Goal: Complete application form: Complete application form

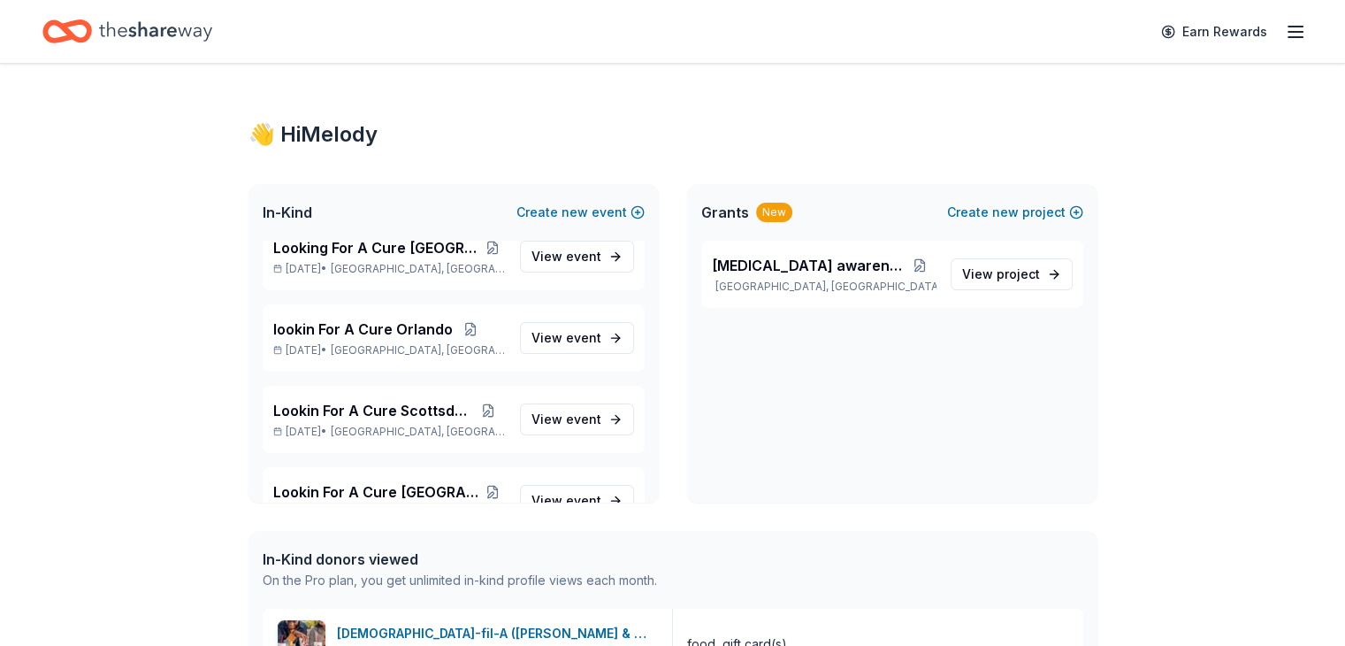
scroll to position [1415, 0]
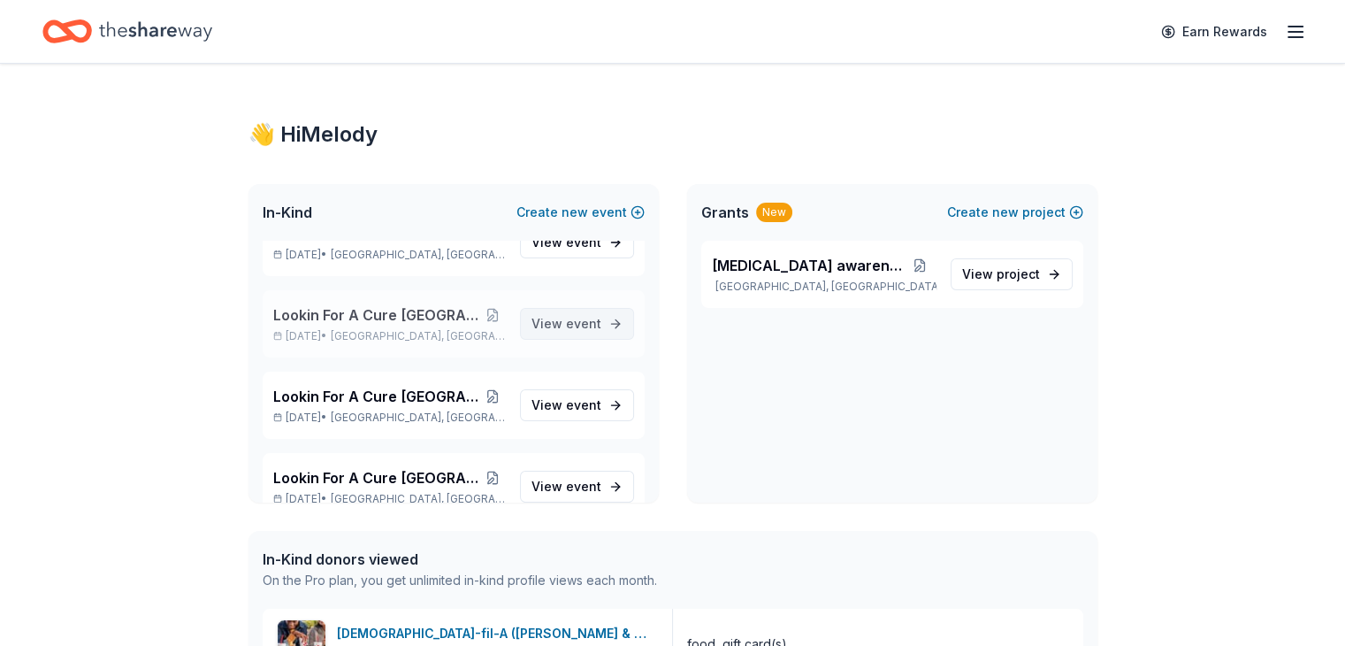
click at [566, 317] on span "event" at bounding box center [583, 323] width 35 height 15
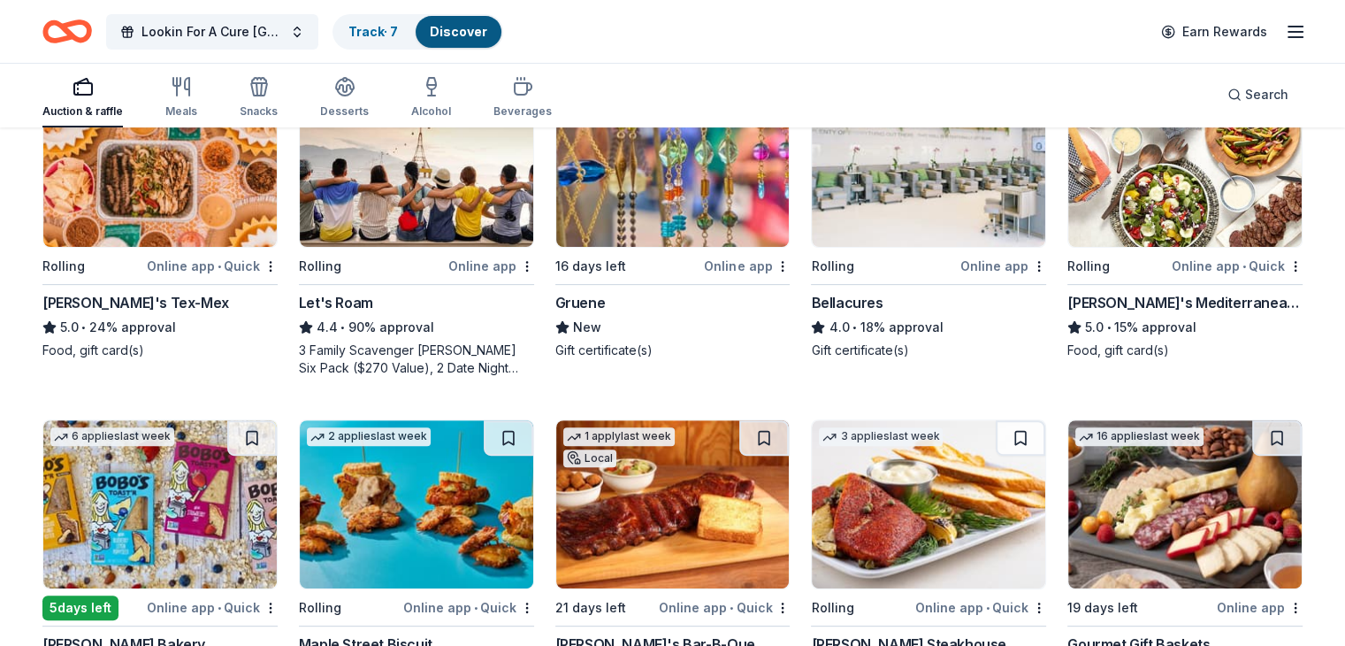
scroll to position [354, 0]
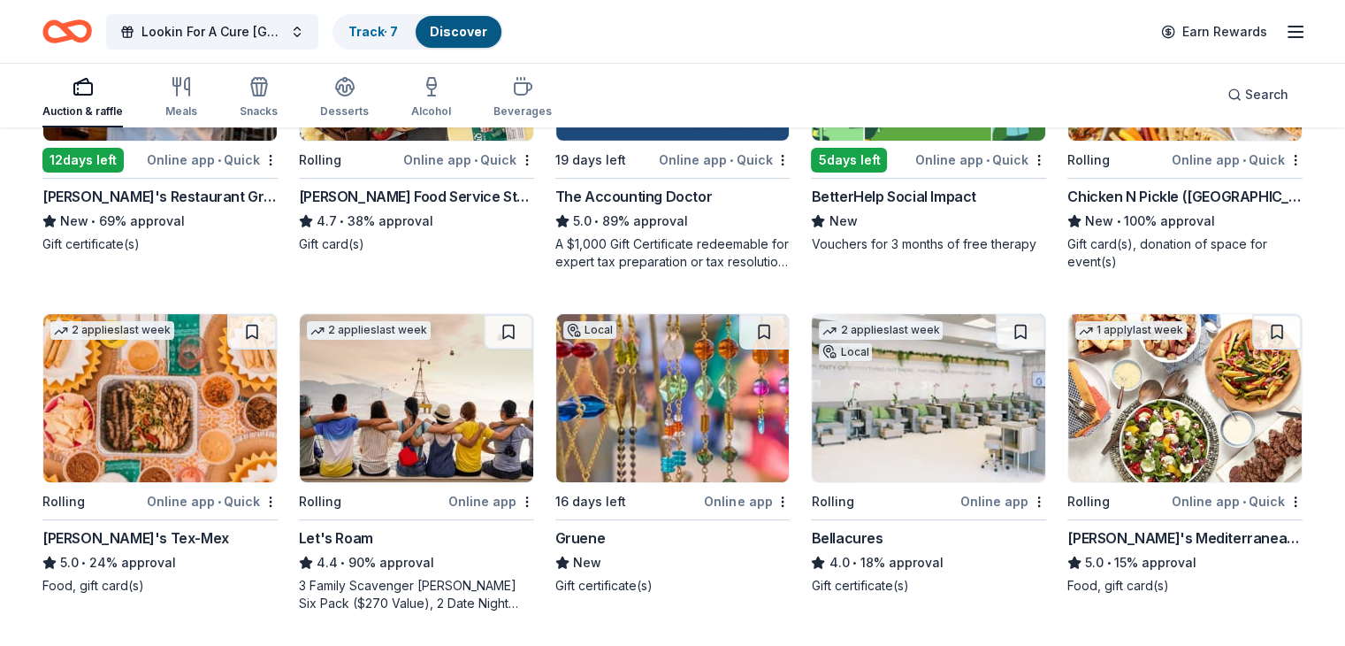
click at [644, 379] on img at bounding box center [672, 398] width 233 height 168
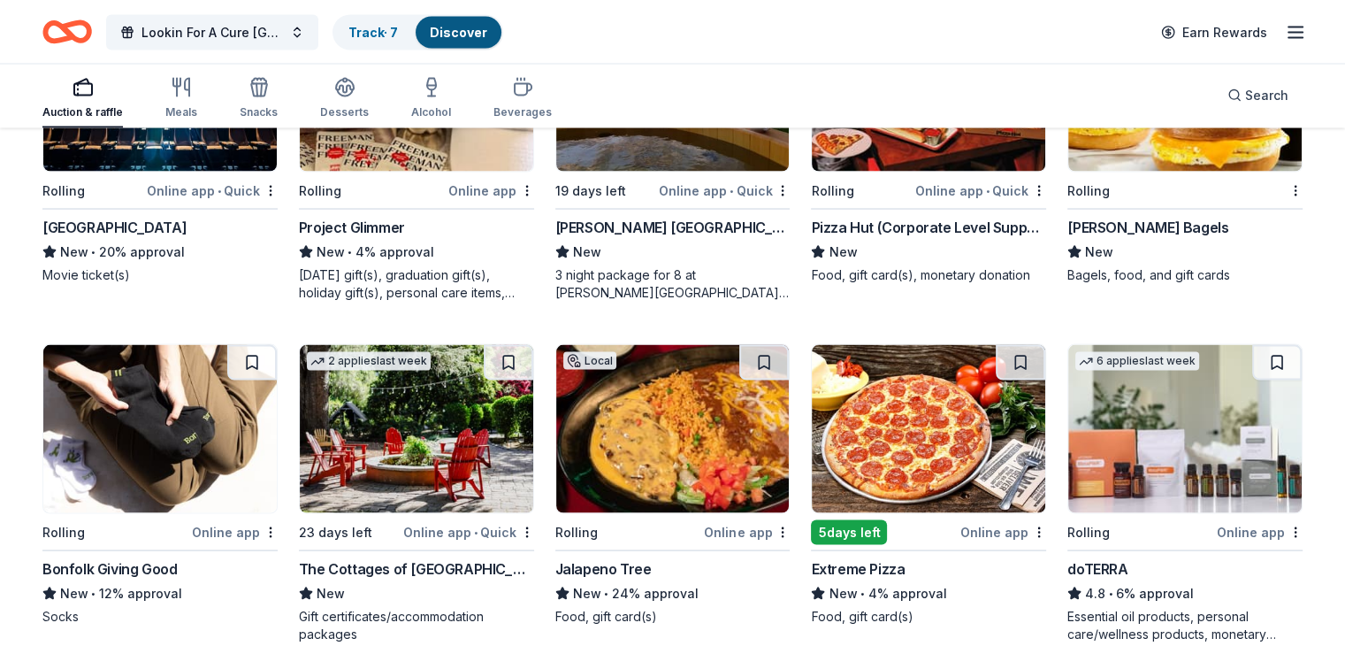
scroll to position [3420, 0]
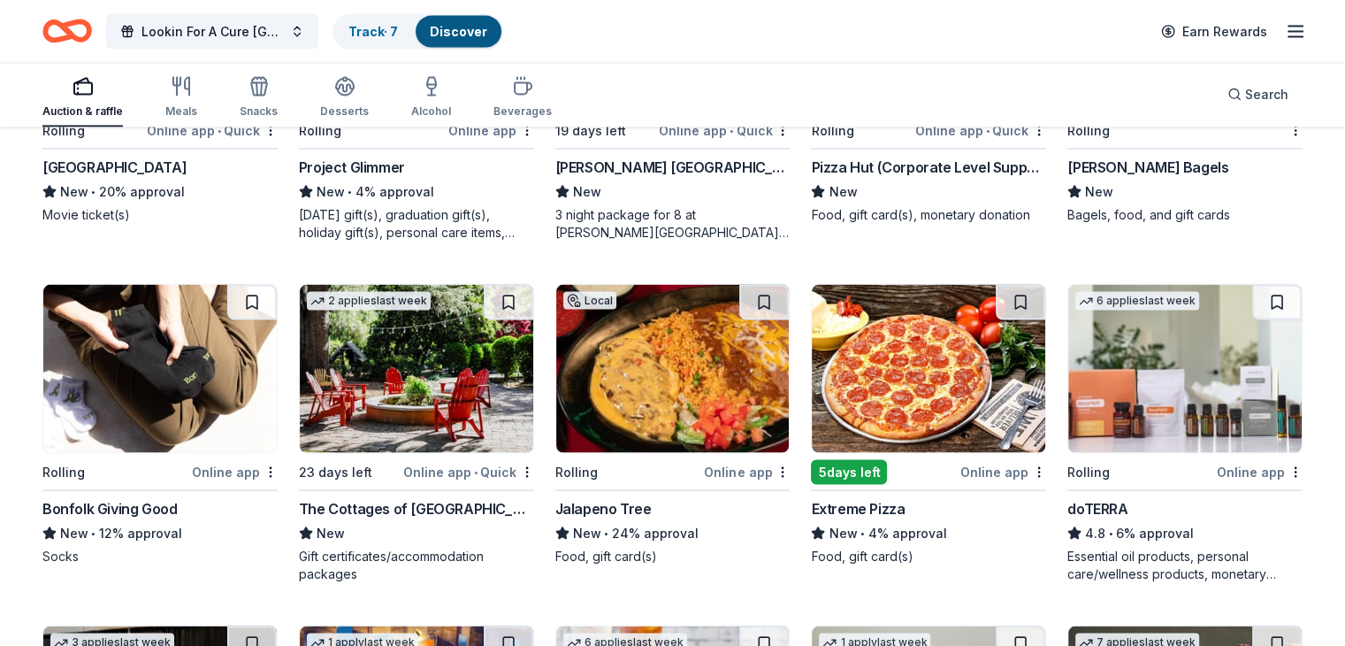
click at [902, 361] on img at bounding box center [928, 369] width 233 height 168
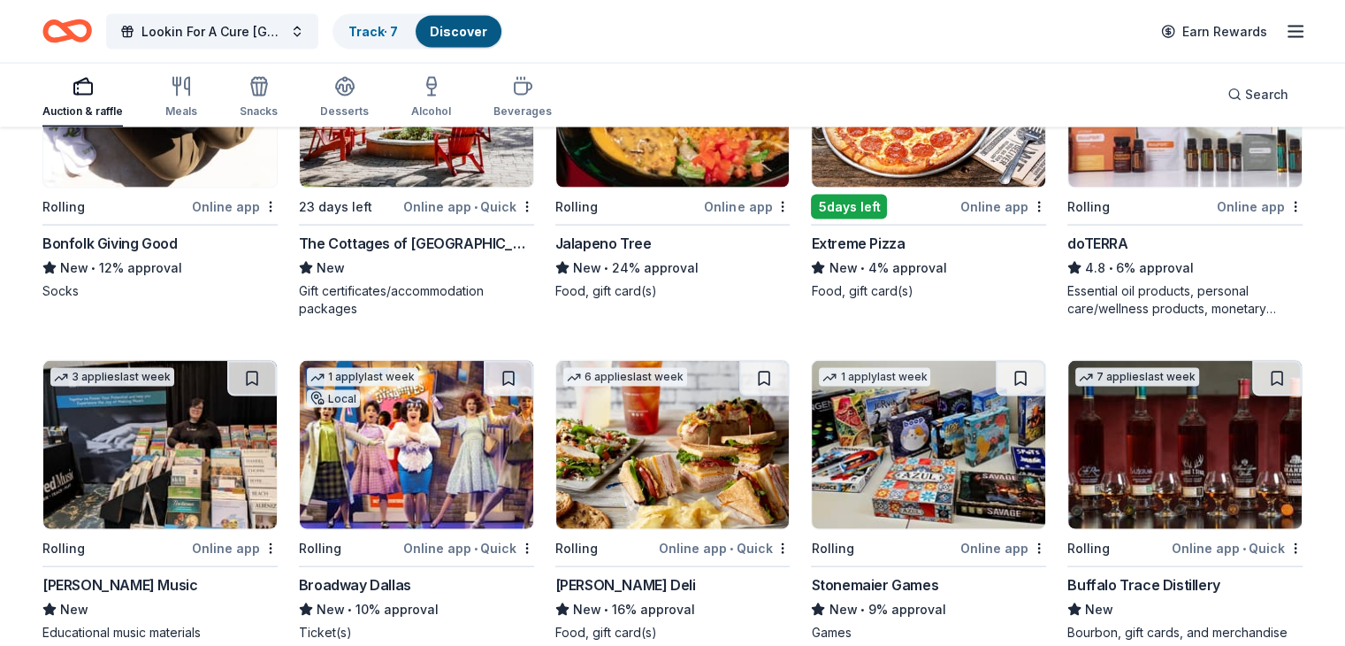
scroll to position [3508, 0]
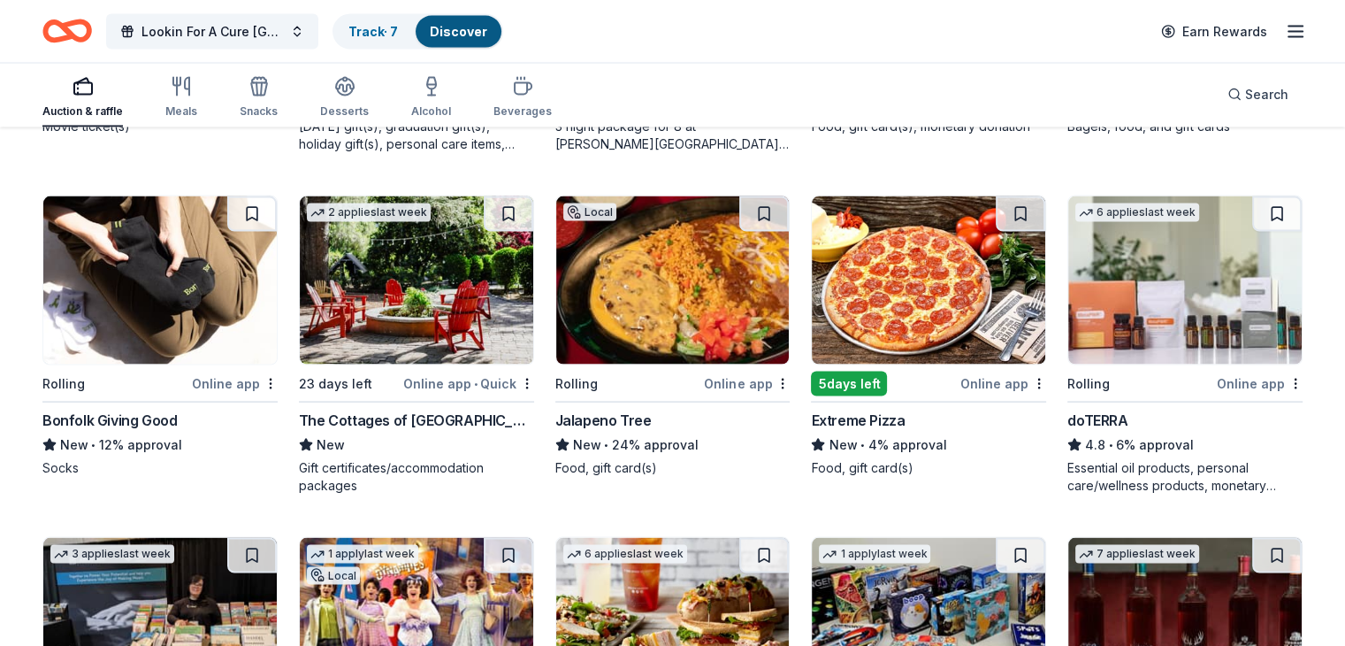
click at [697, 284] on img at bounding box center [672, 280] width 233 height 168
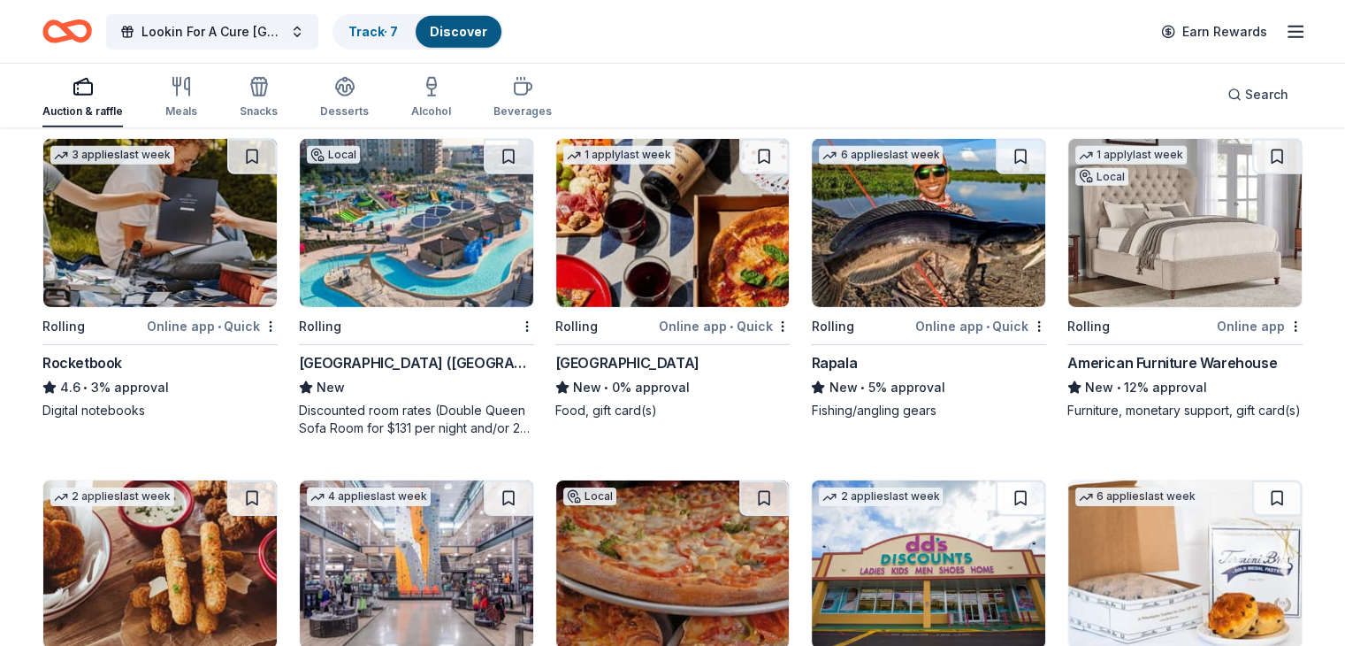
scroll to position [5626, 0]
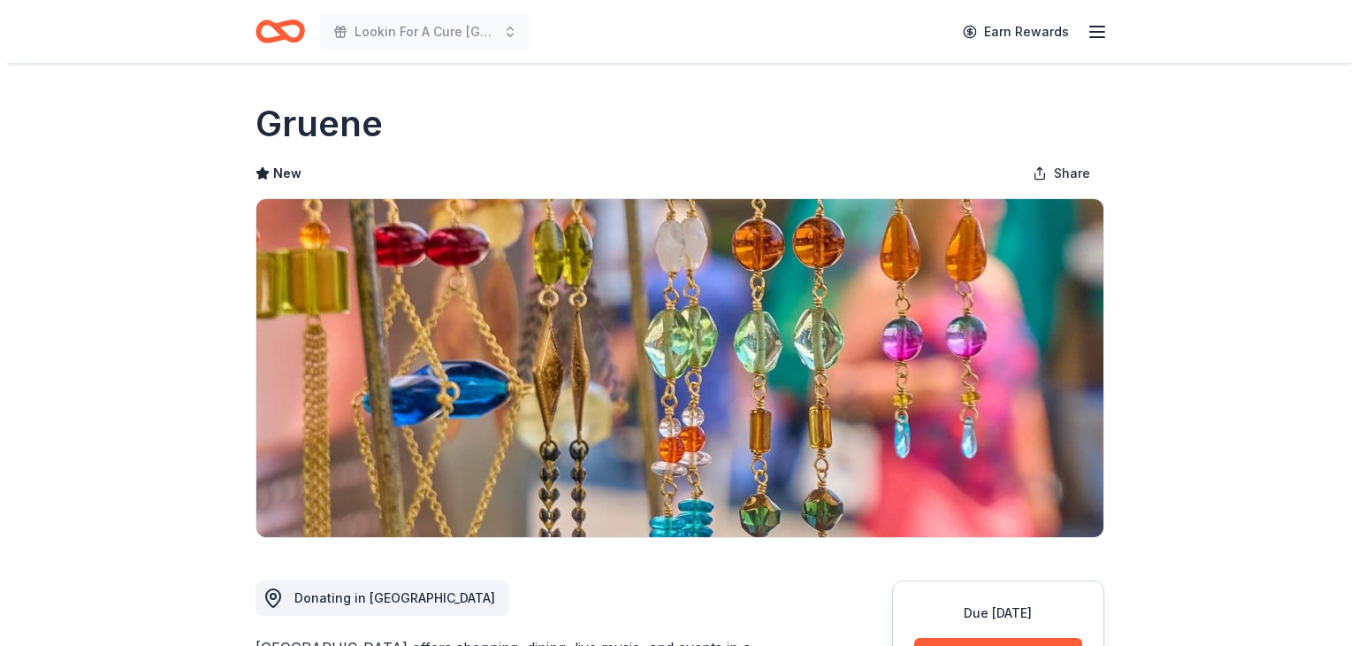
scroll to position [354, 0]
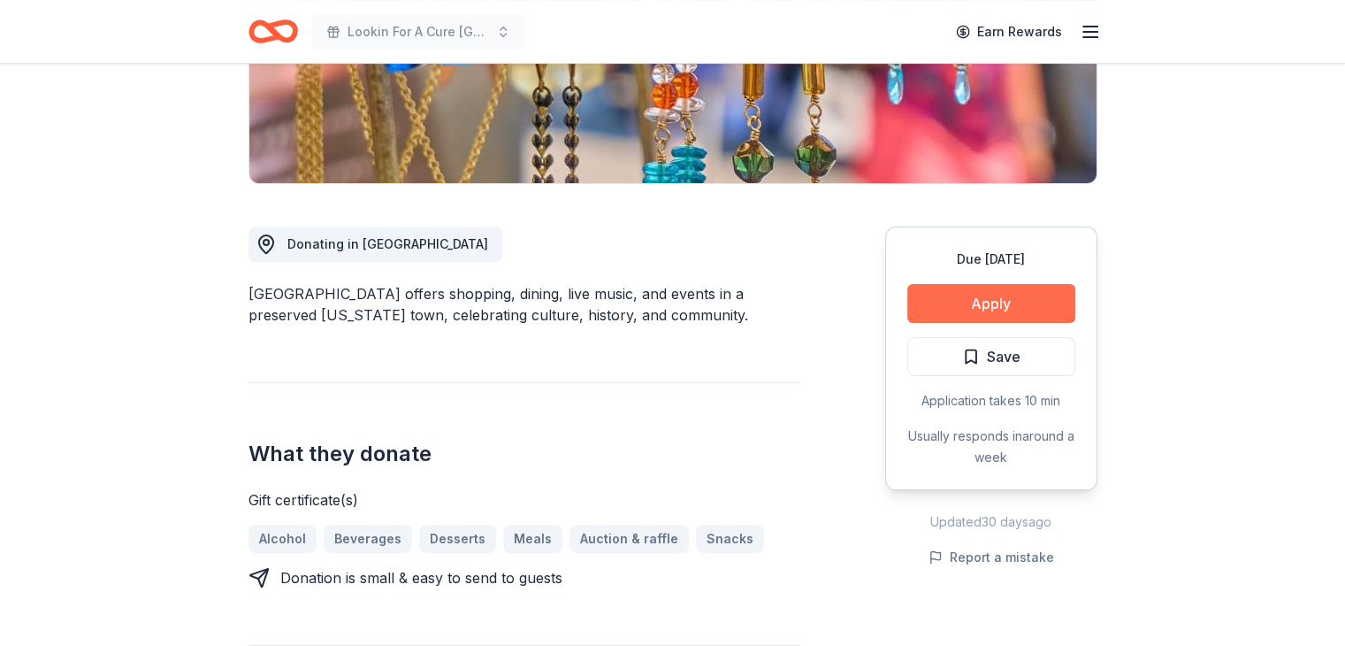
click at [1012, 312] on button "Apply" at bounding box center [991, 303] width 168 height 39
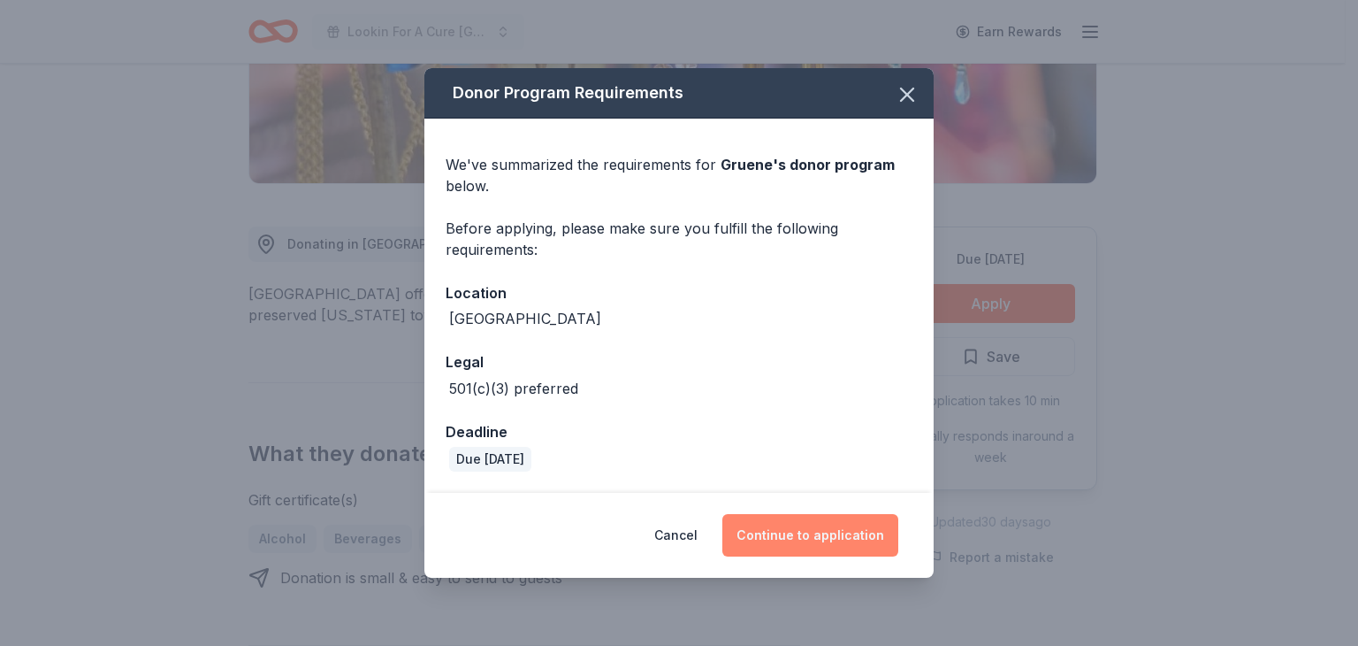
click at [799, 531] on button "Continue to application" at bounding box center [810, 535] width 176 height 42
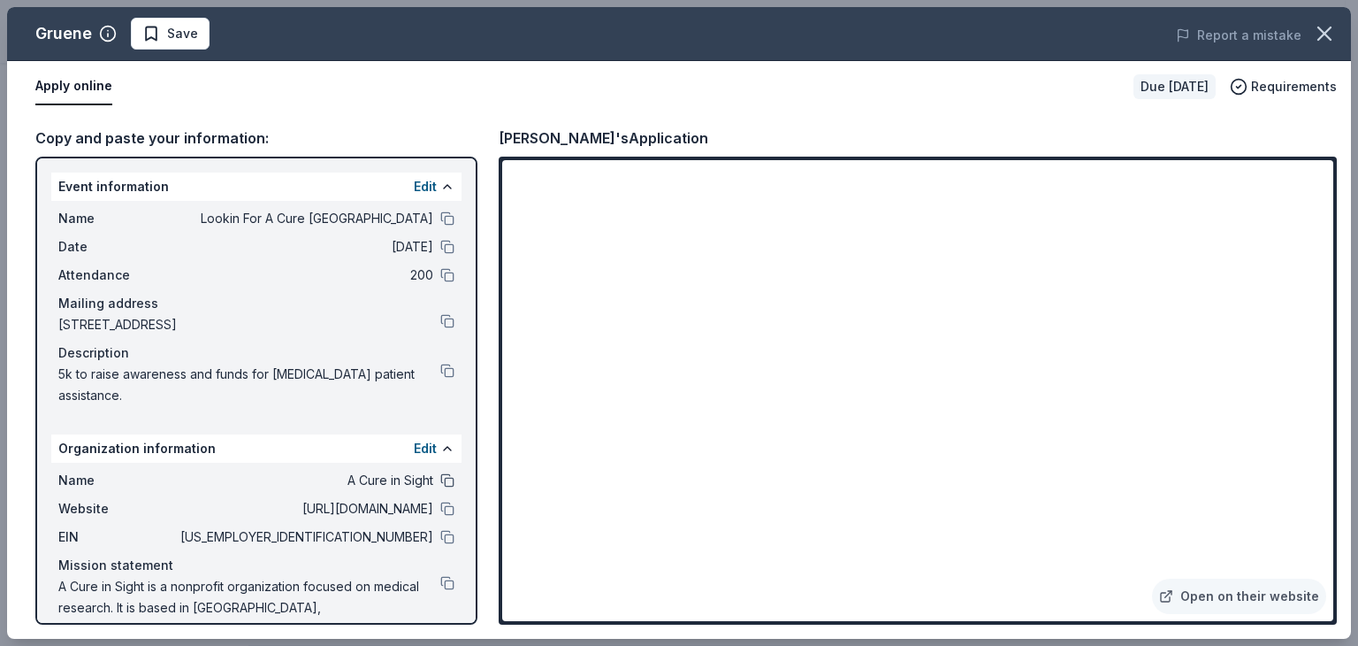
click at [440, 478] on button at bounding box center [447, 480] width 14 height 14
click at [440, 217] on button at bounding box center [447, 218] width 14 height 14
click at [440, 504] on button at bounding box center [447, 508] width 14 height 14
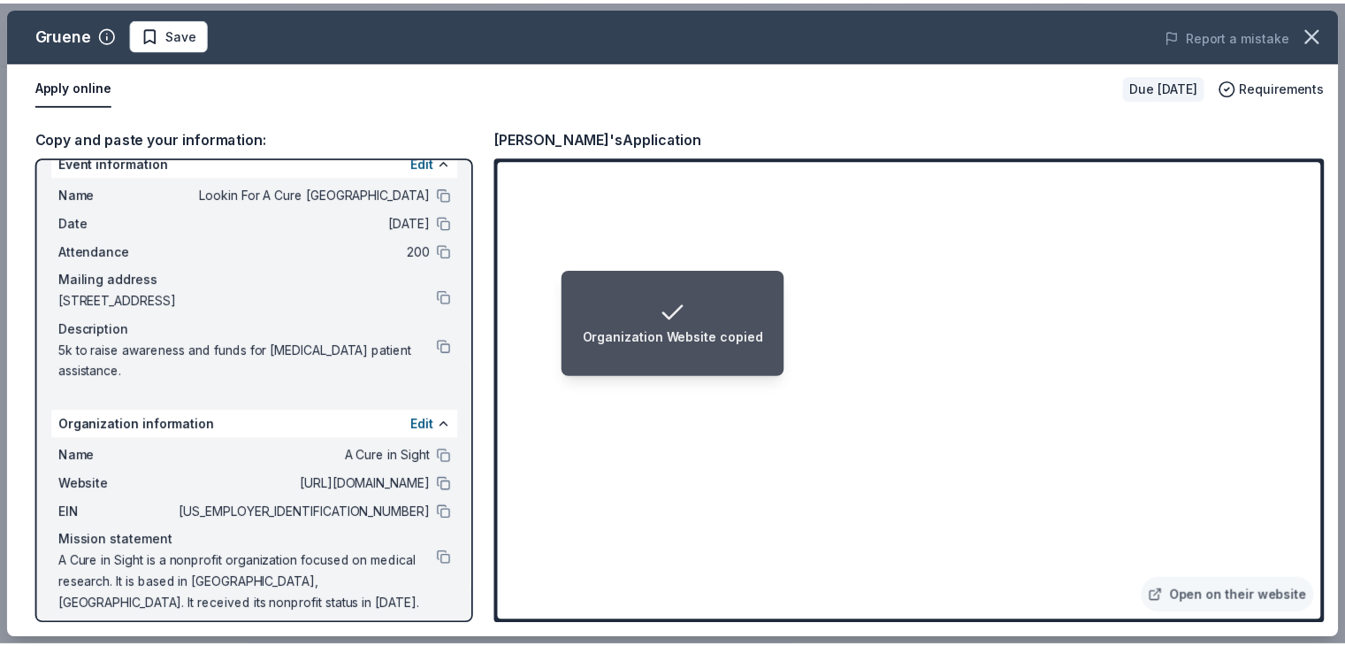
scroll to position [37, 0]
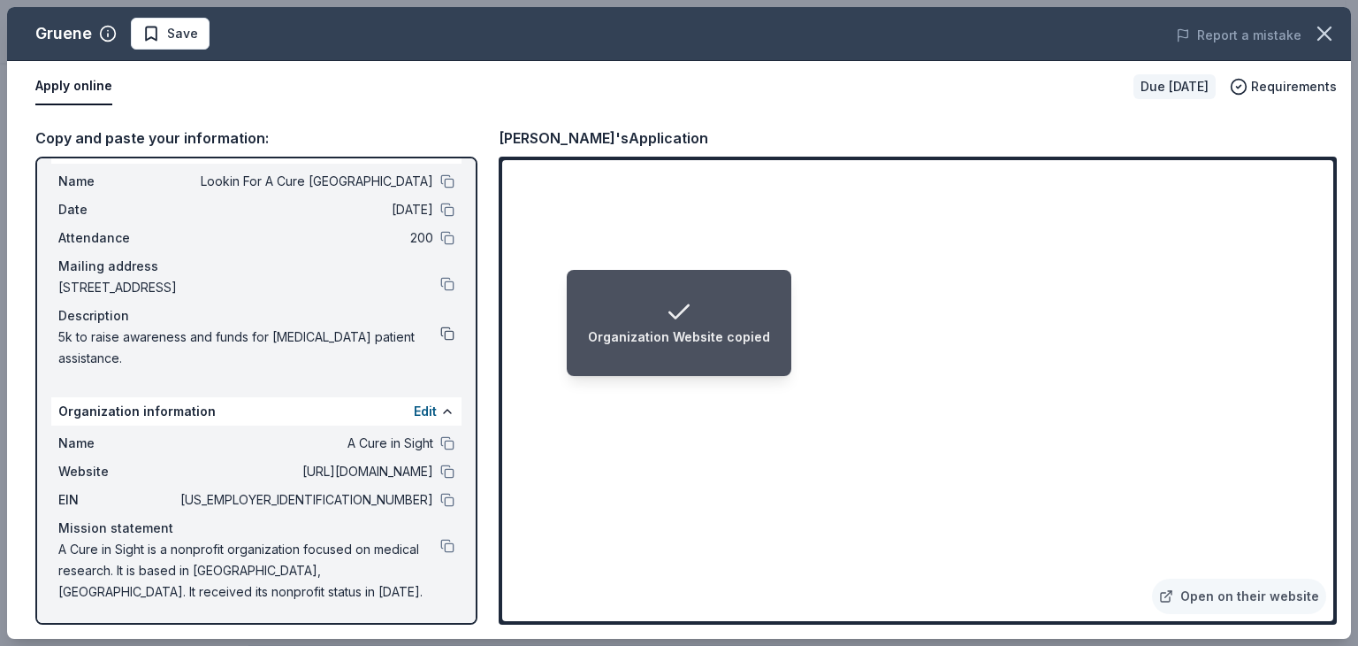
click at [440, 326] on button at bounding box center [447, 333] width 14 height 14
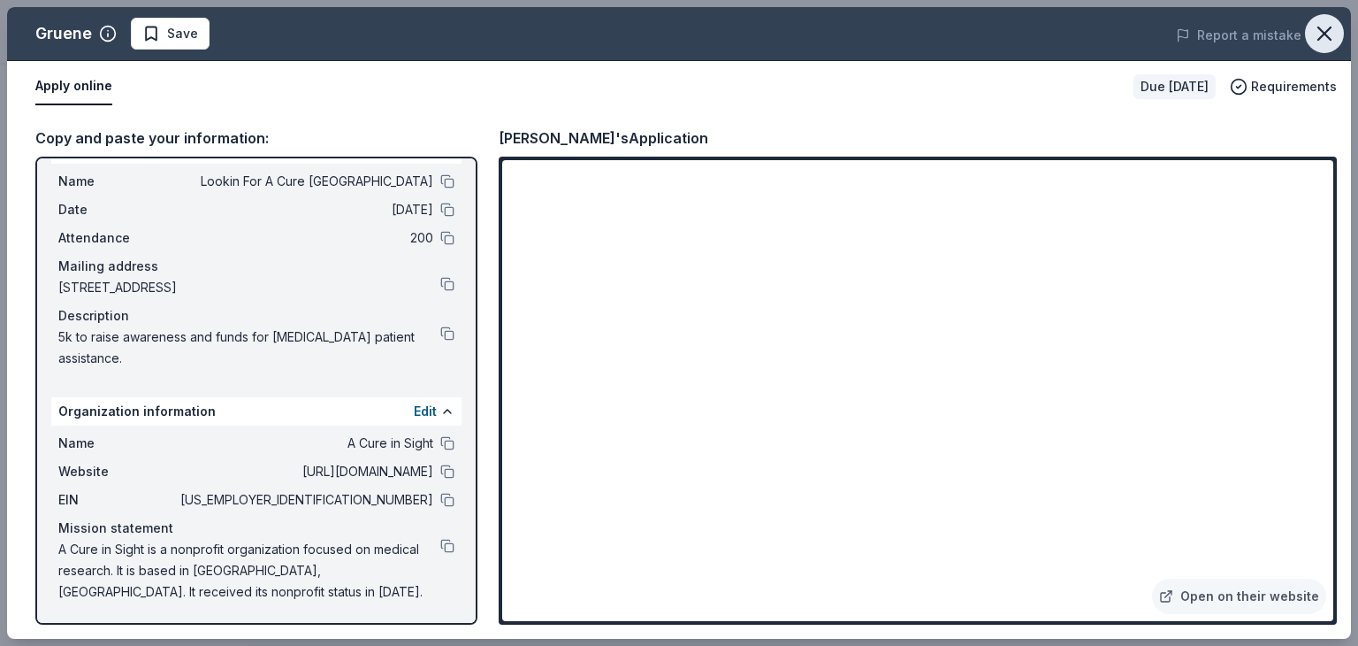
click at [1330, 32] on icon "button" at bounding box center [1324, 33] width 25 height 25
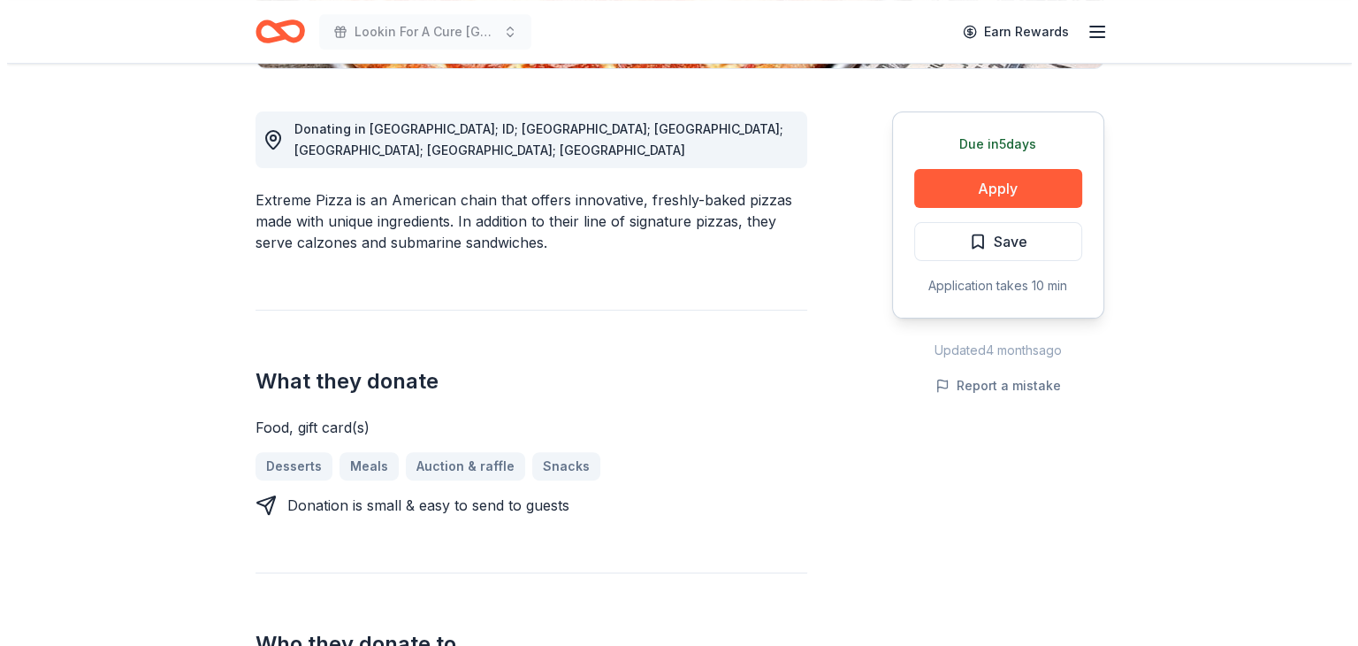
scroll to position [442, 0]
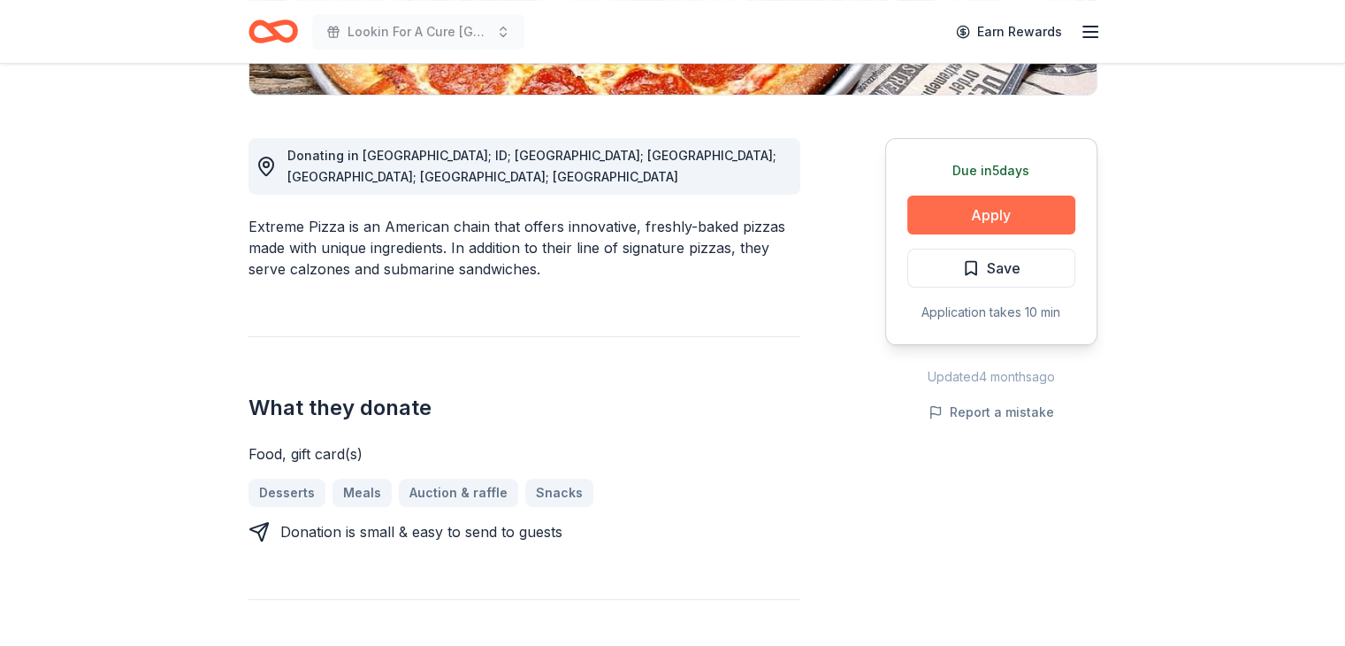
click at [1013, 212] on button "Apply" at bounding box center [991, 214] width 168 height 39
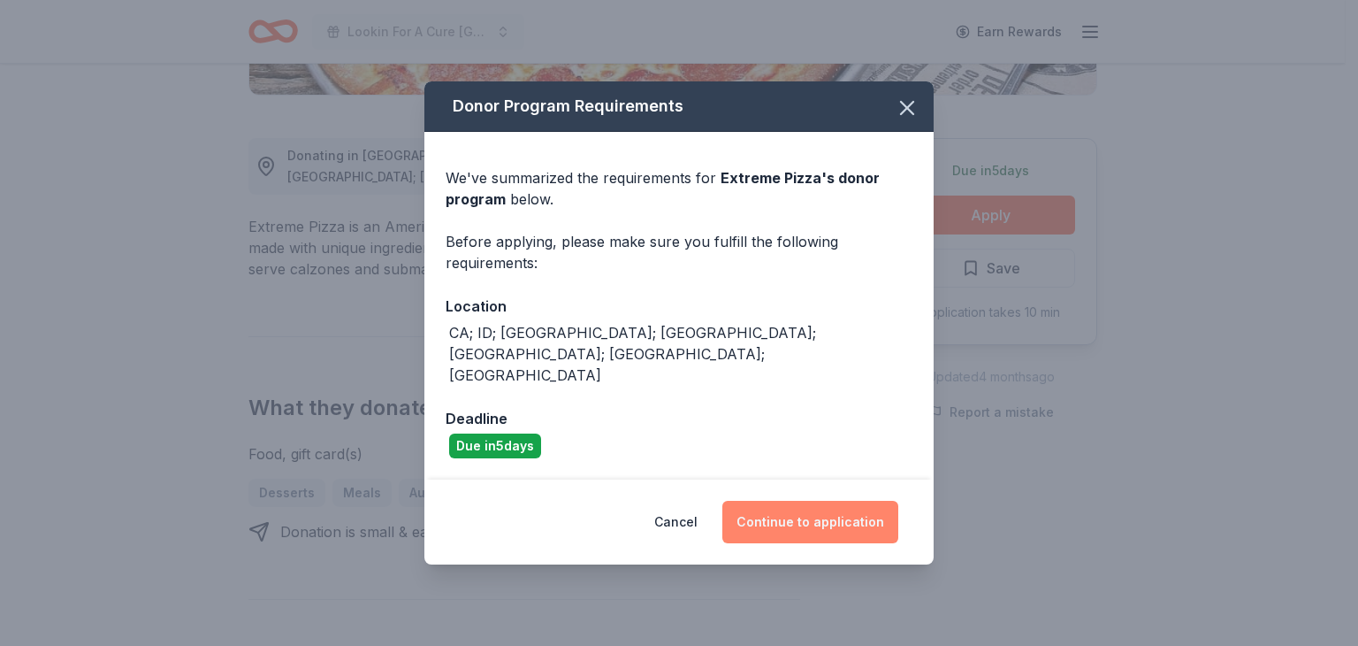
click at [830, 501] on button "Continue to application" at bounding box center [810, 522] width 176 height 42
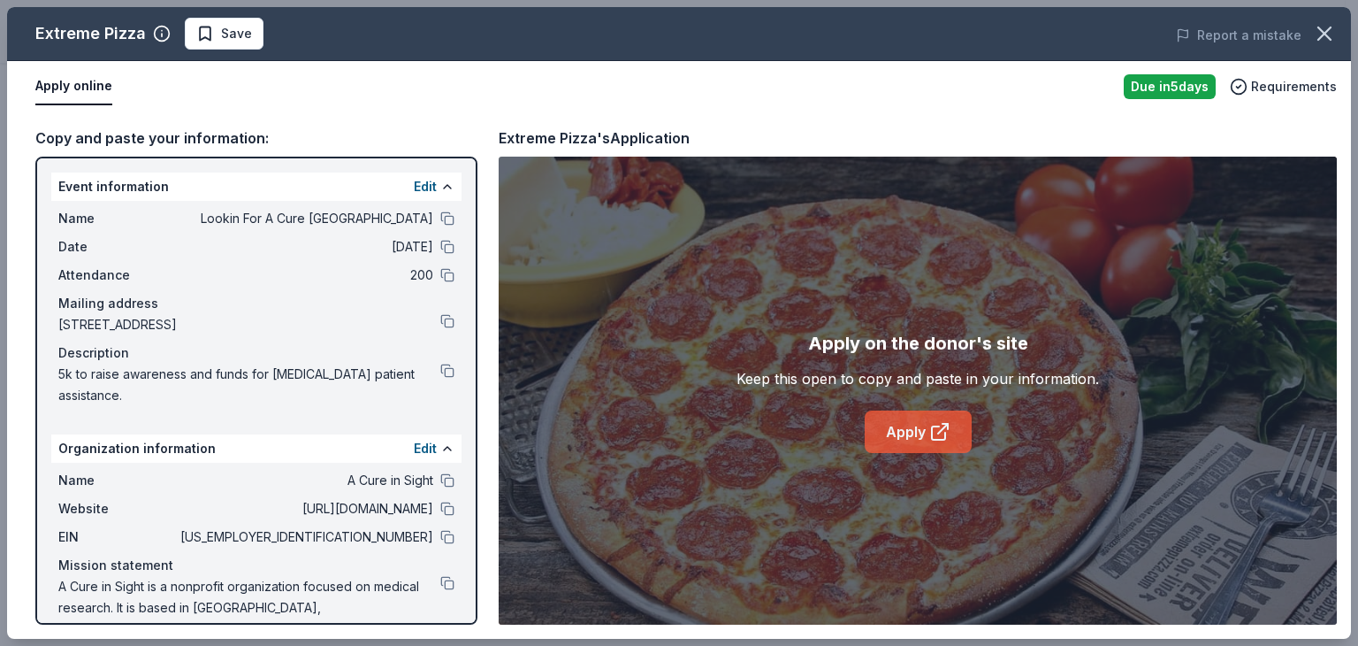
click at [916, 435] on link "Apply" at bounding box center [918, 431] width 107 height 42
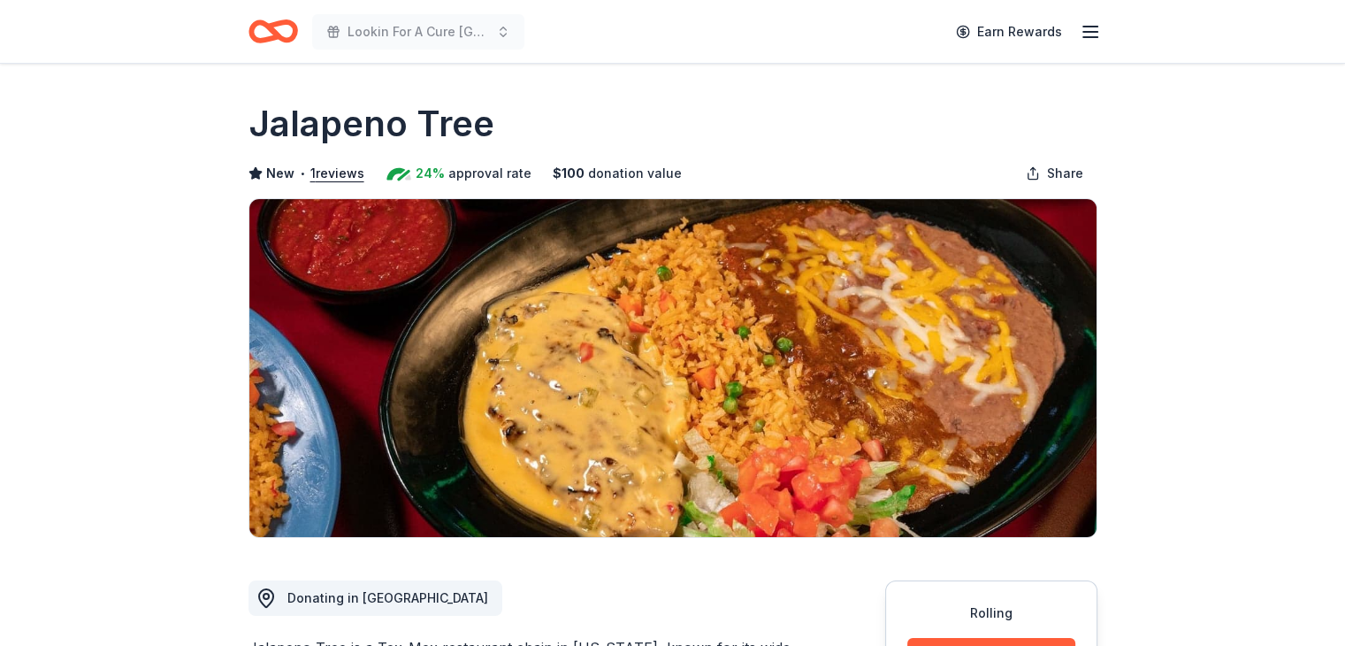
scroll to position [354, 0]
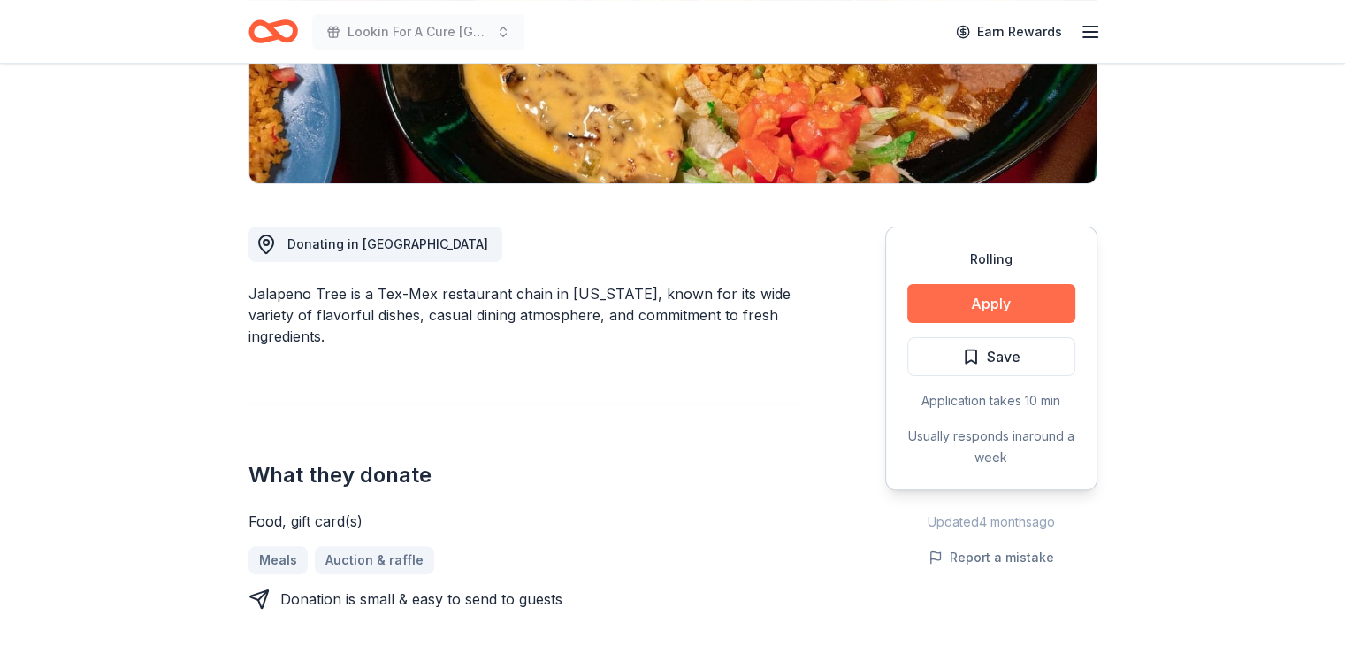
click at [962, 303] on button "Apply" at bounding box center [991, 303] width 168 height 39
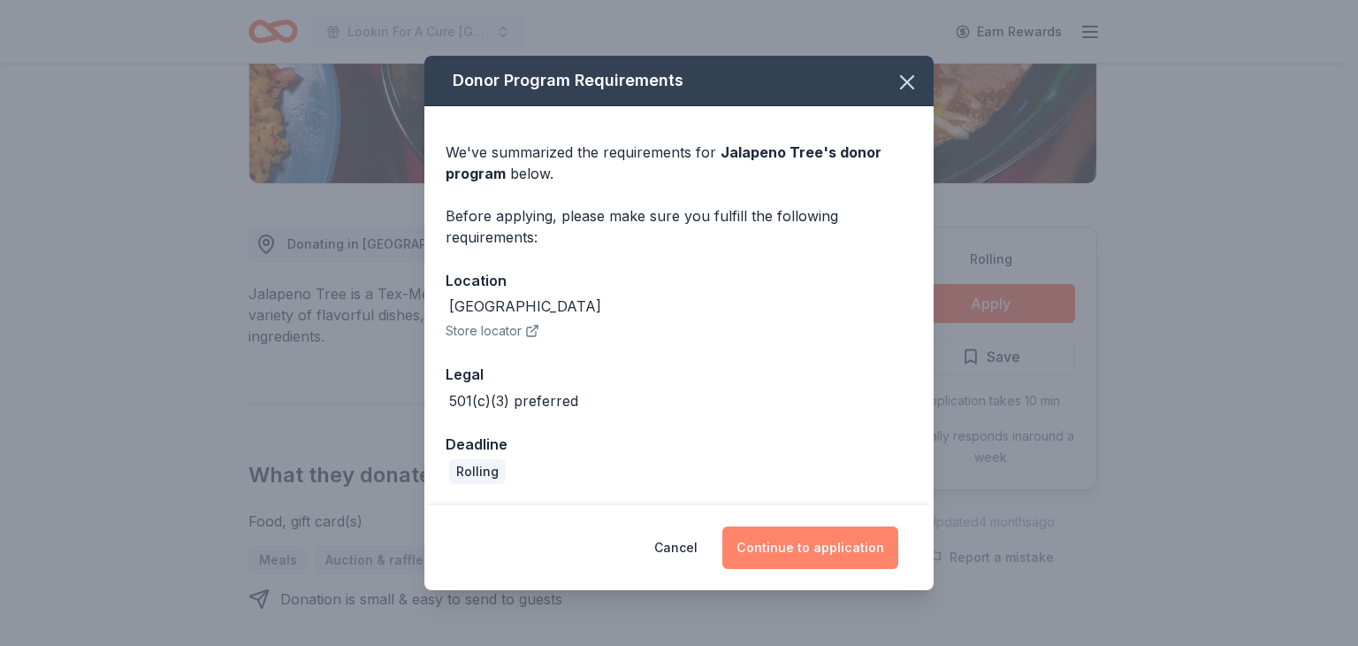
click at [824, 554] on button "Continue to application" at bounding box center [810, 547] width 176 height 42
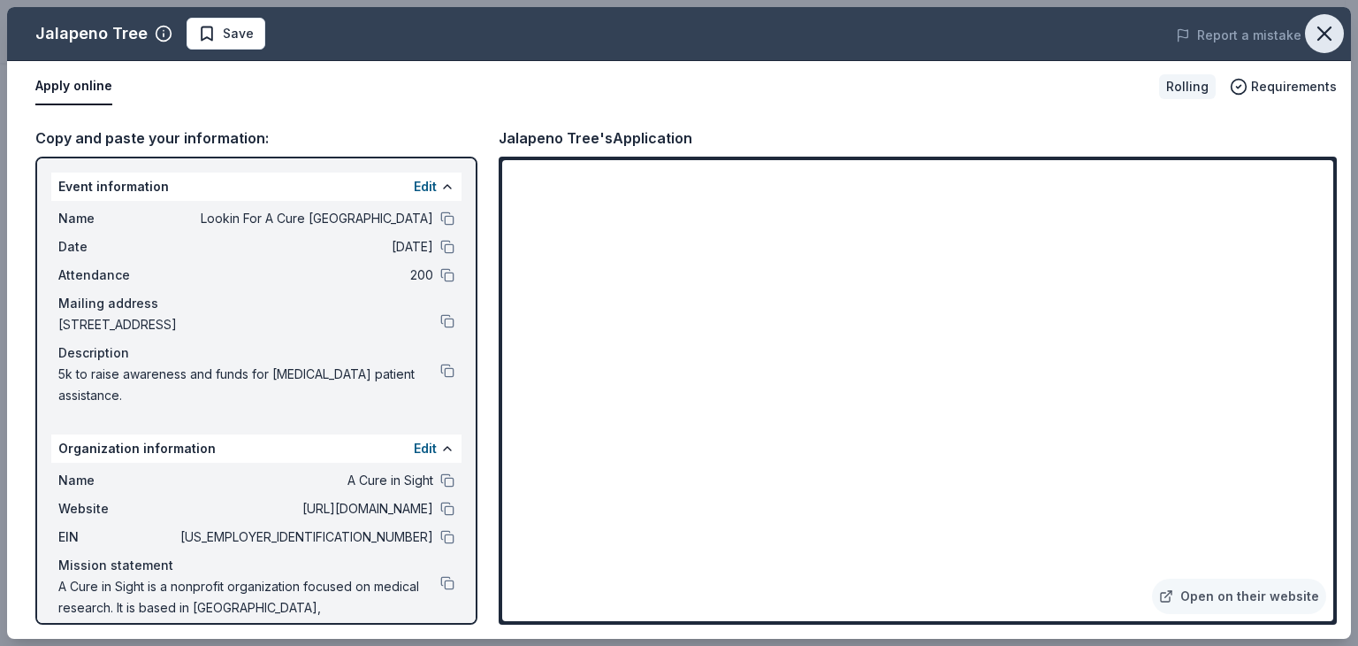
click at [1333, 27] on icon "button" at bounding box center [1324, 33] width 25 height 25
